Goal: Information Seeking & Learning: Learn about a topic

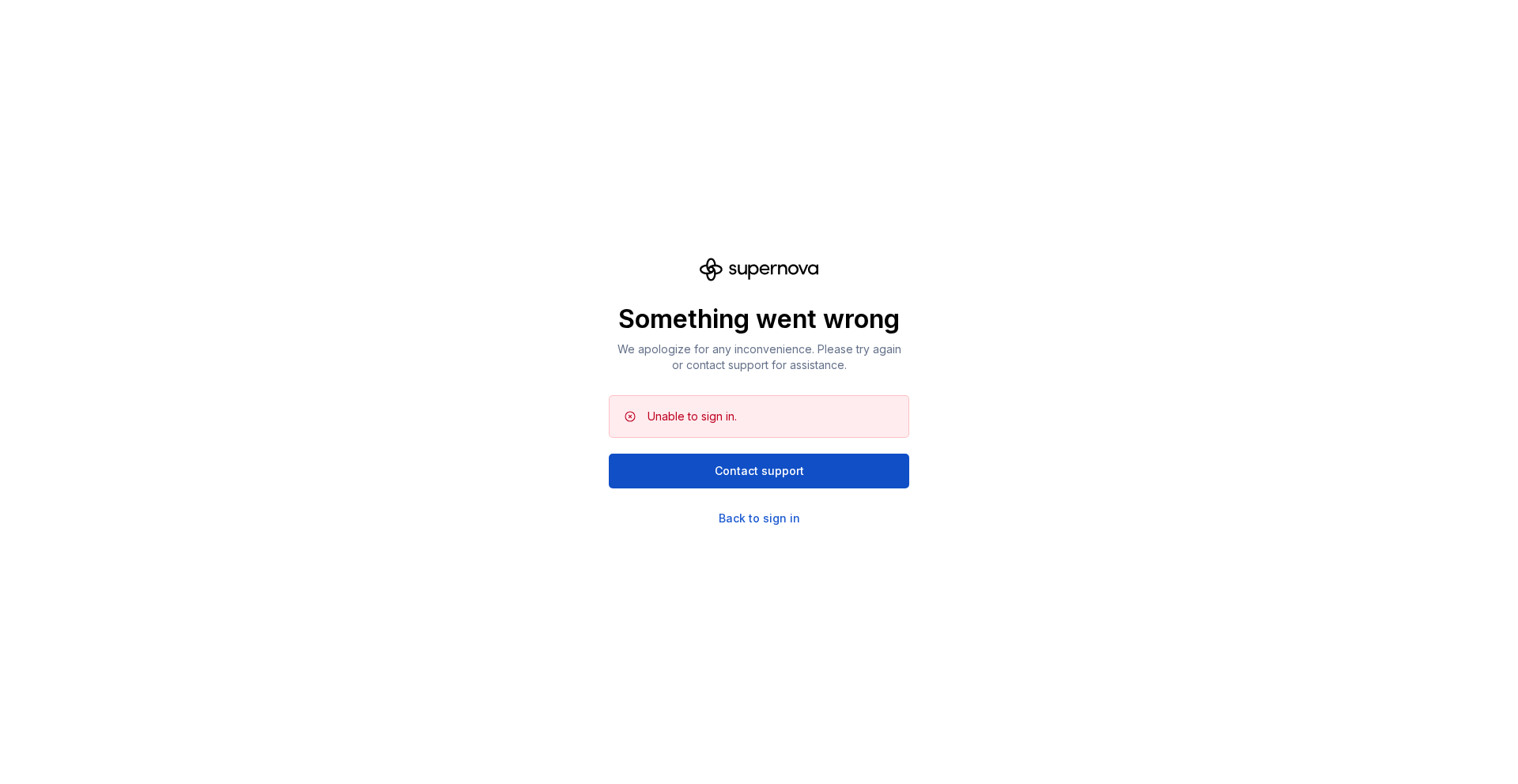
click at [565, 294] on div "Something went wrong We apologize for any inconvenience. Please try again or co…" at bounding box center [759, 392] width 1518 height 784
click at [749, 527] on div "Something went wrong We apologize for any inconvenience. Please try again or co…" at bounding box center [759, 392] width 1518 height 784
click at [749, 517] on div "Back to sign in" at bounding box center [759, 518] width 81 height 16
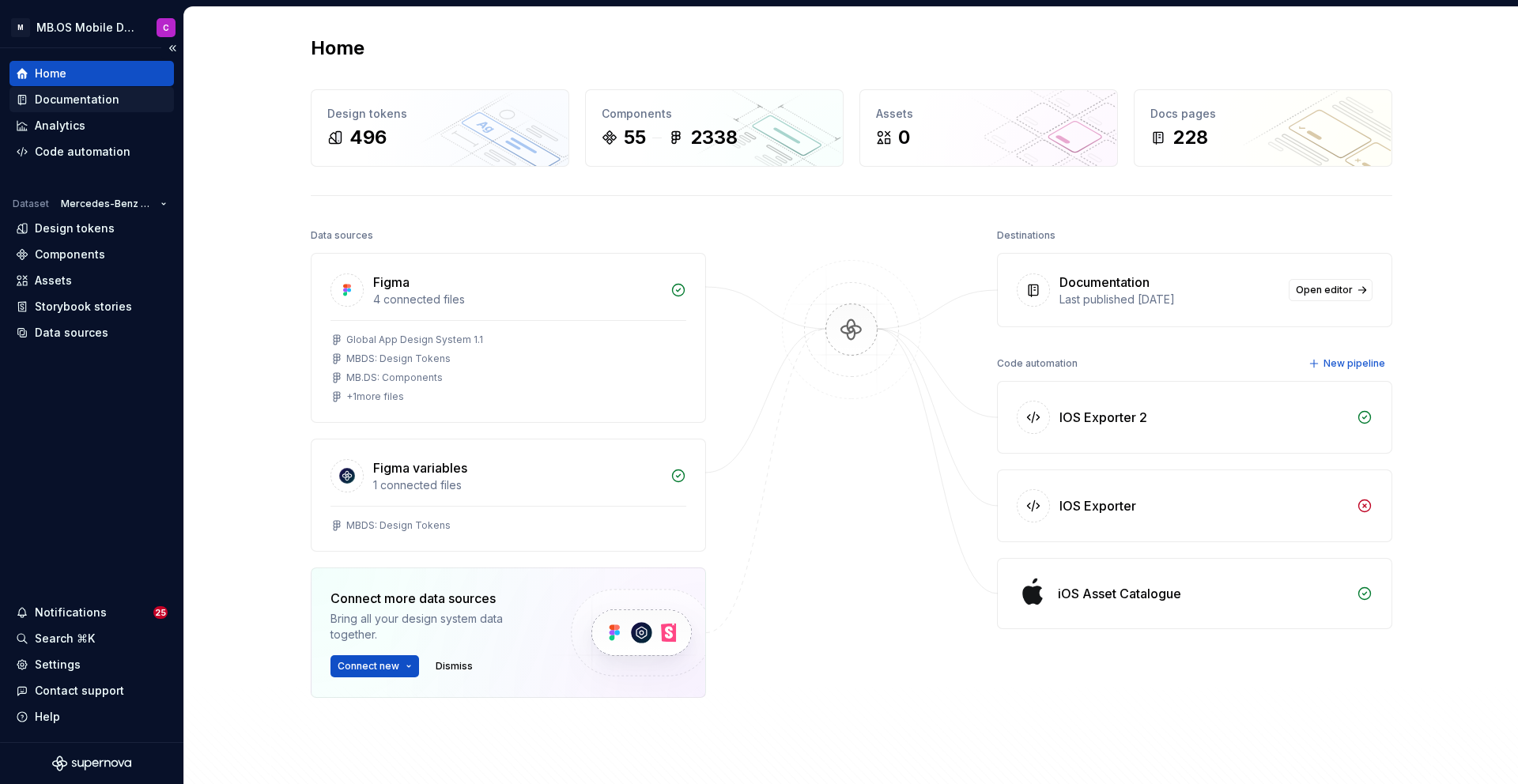
click at [88, 99] on div "Documentation" at bounding box center [77, 99] width 84 height 16
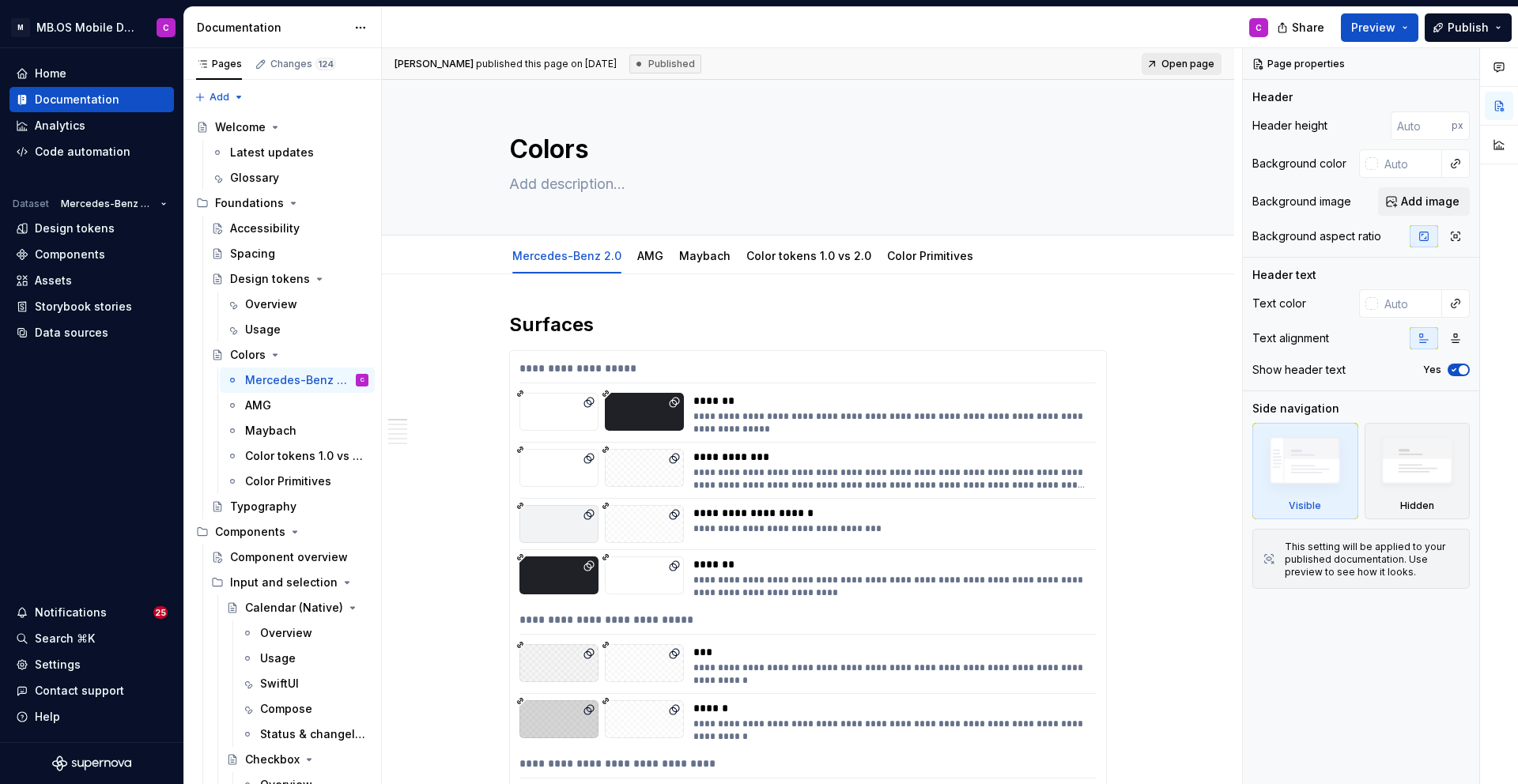
click at [1175, 64] on span "Open page" at bounding box center [1187, 63] width 53 height 13
type textarea "*"
